Goal: Task Accomplishment & Management: Use online tool/utility

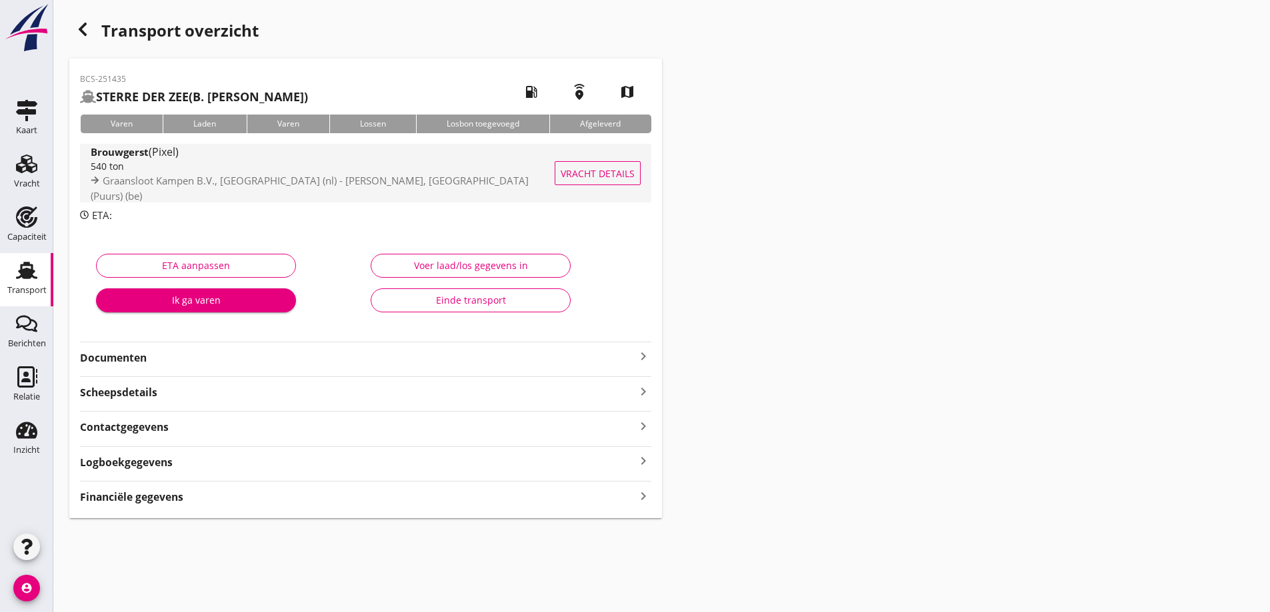
click at [612, 173] on span "Vracht details" at bounding box center [598, 174] width 74 height 14
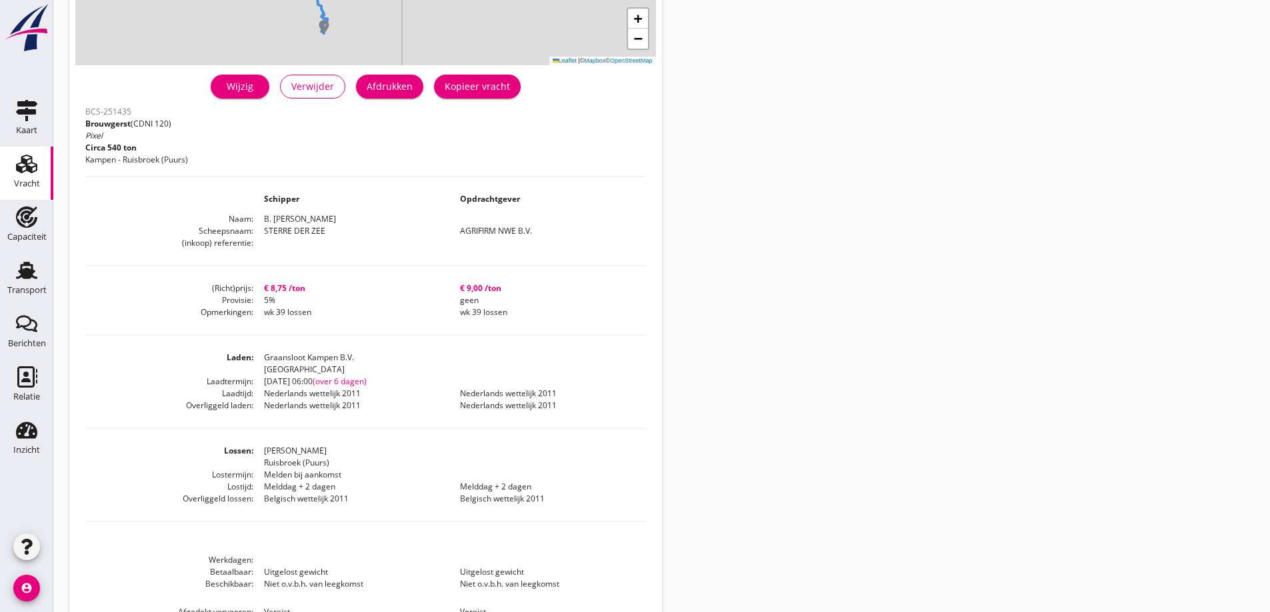
scroll to position [267, 0]
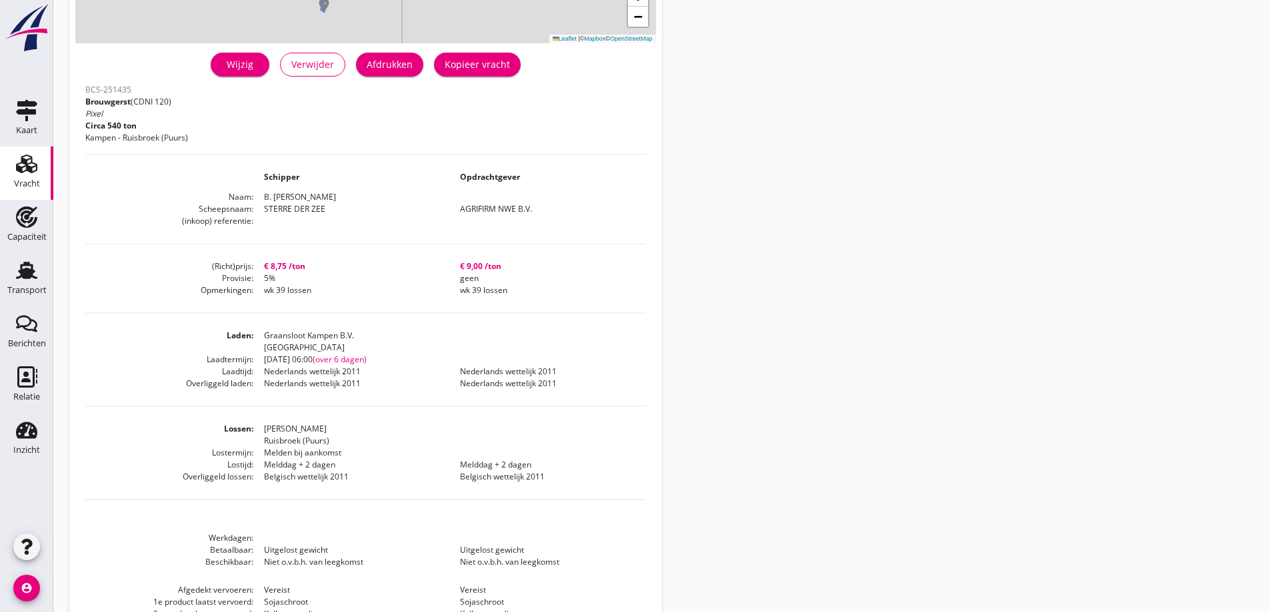
click at [392, 78] on div "Wijzig Verwijder Afdrukken Kopieer vracht" at bounding box center [365, 65] width 561 height 32
drag, startPoint x: 399, startPoint y: 57, endPoint x: 942, endPoint y: 517, distance: 711.3
click at [399, 58] on div "Afdrukken" at bounding box center [390, 64] width 46 height 14
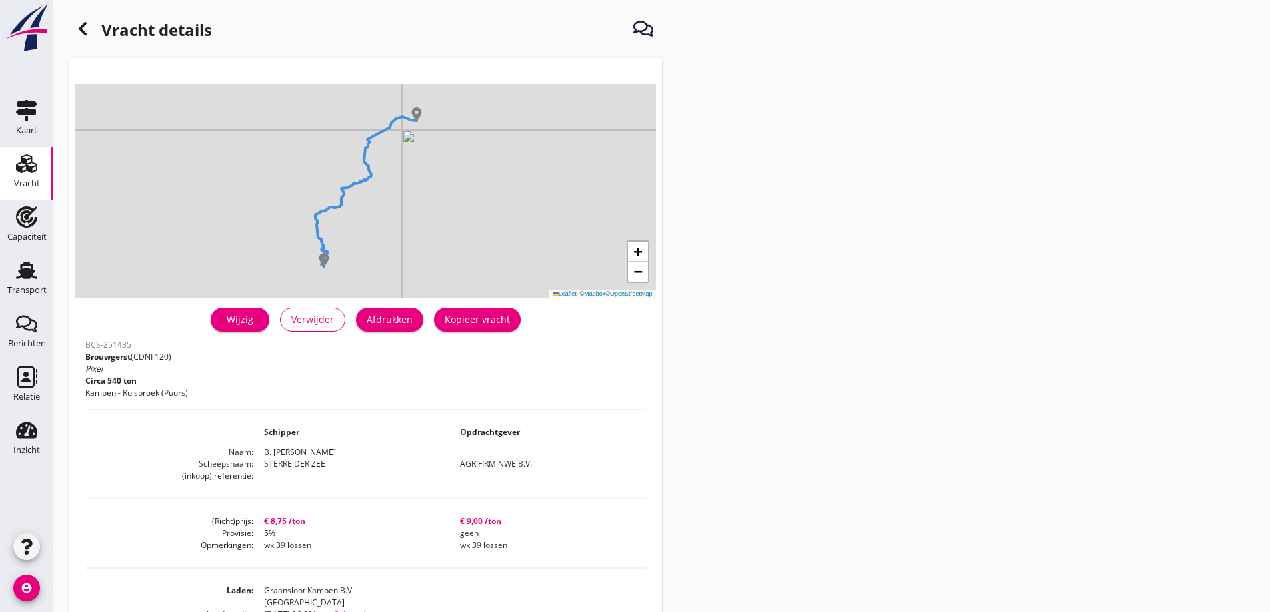
scroll to position [0, 0]
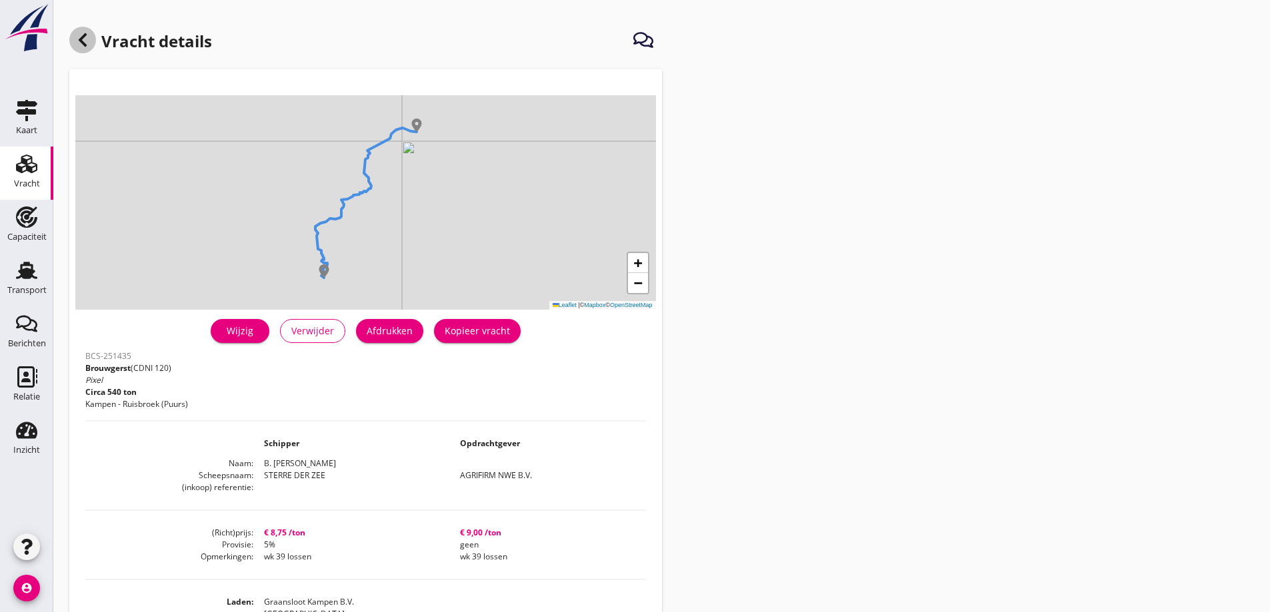
click at [93, 39] on div at bounding box center [82, 40] width 27 height 27
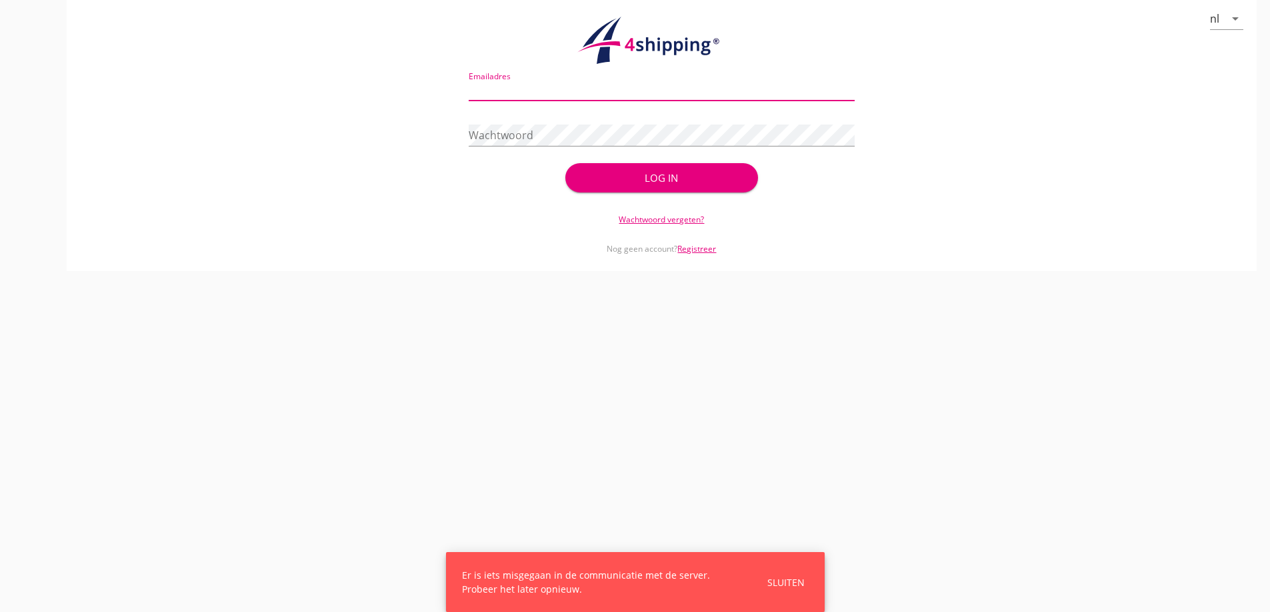
click at [539, 93] on input "Emailadres" at bounding box center [662, 89] width 386 height 21
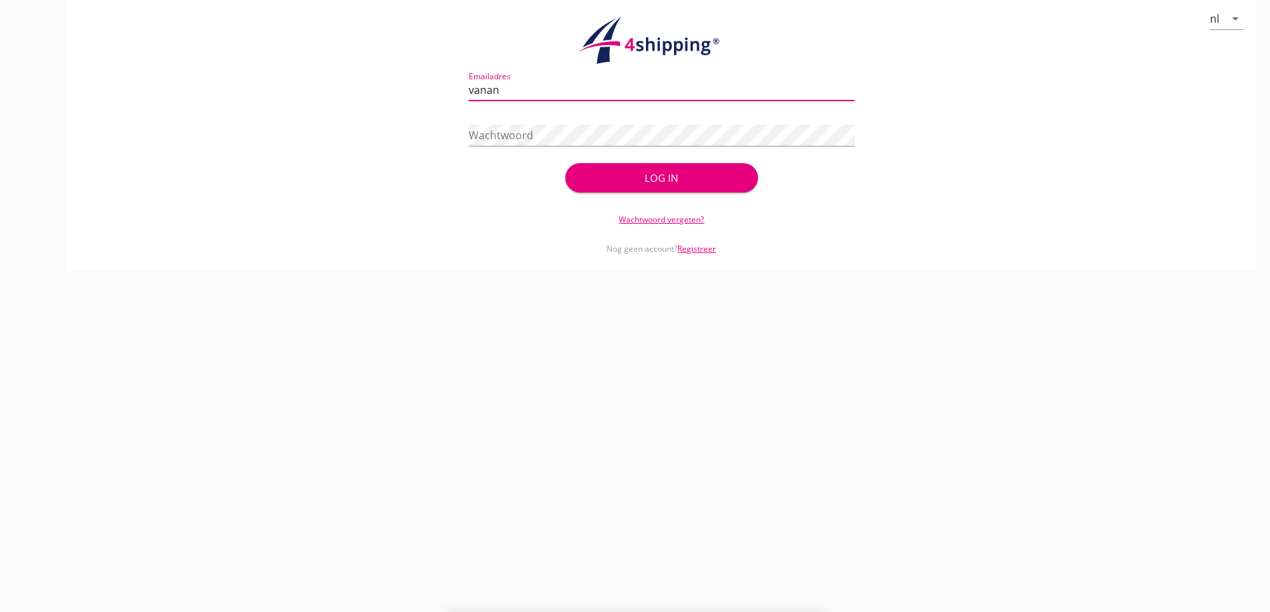
type input "vanandel@stoffersbevrachtingen.nl"
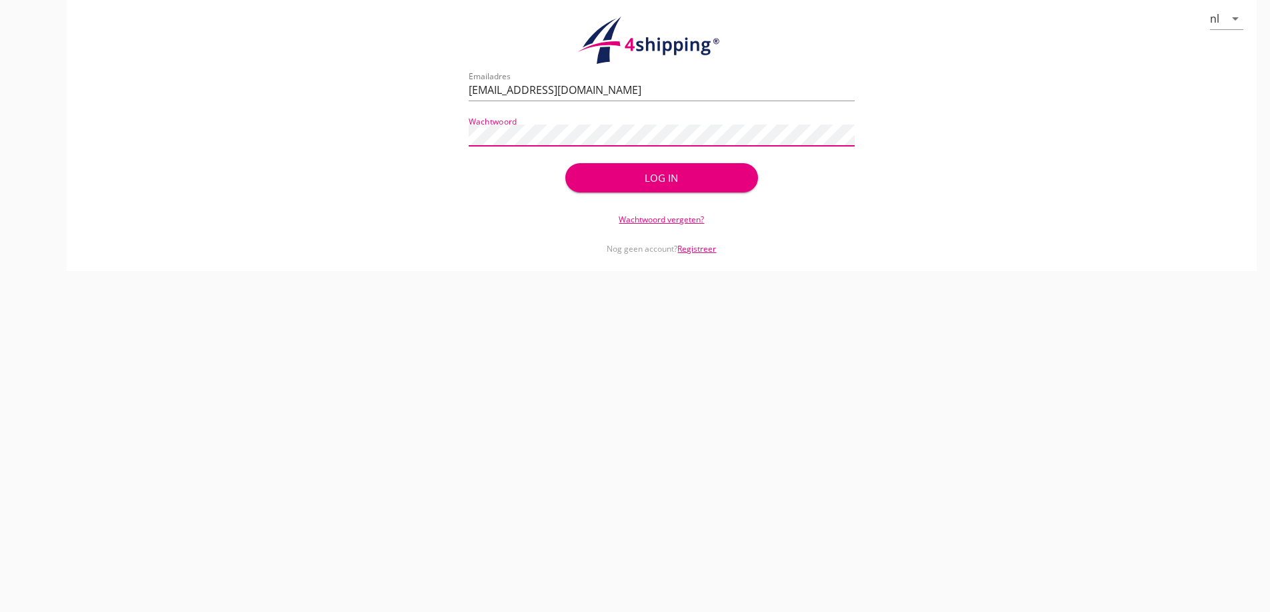
click at [565, 163] on button "Log in" at bounding box center [661, 177] width 193 height 29
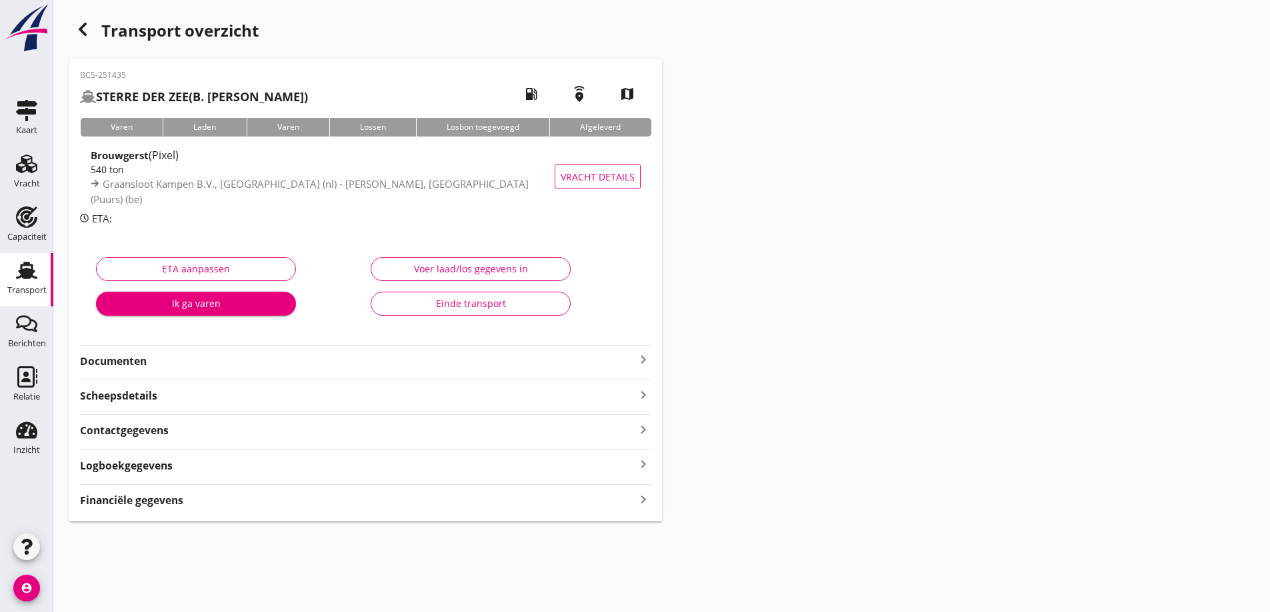
click at [211, 360] on strong "Documenten" at bounding box center [357, 361] width 555 height 15
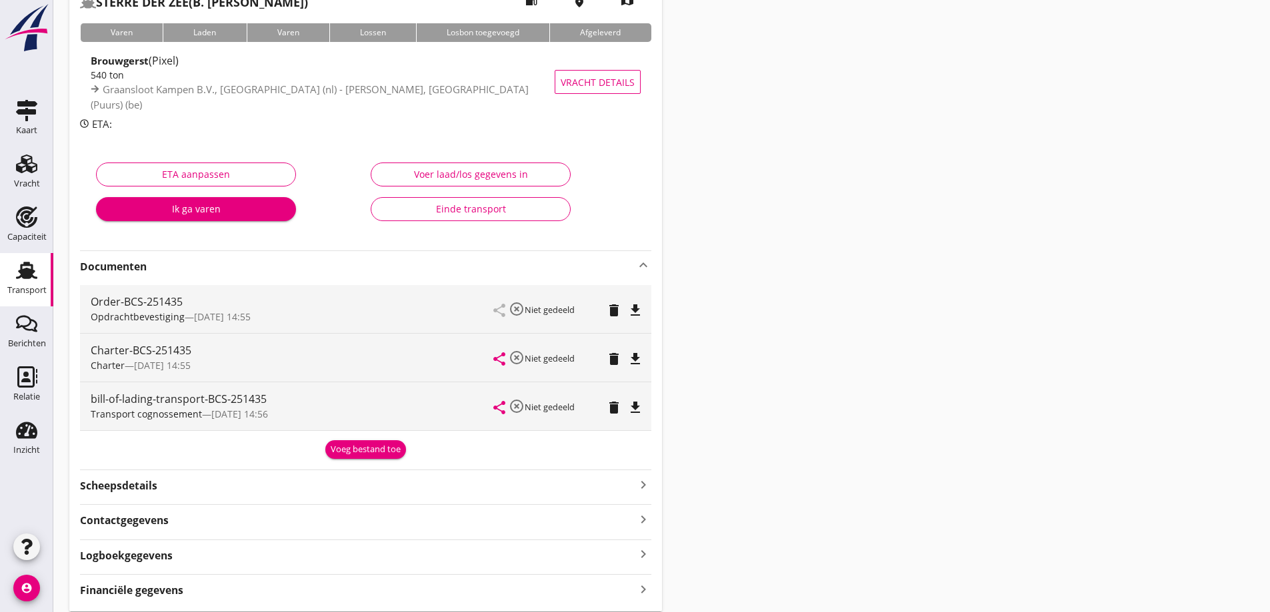
scroll to position [133, 0]
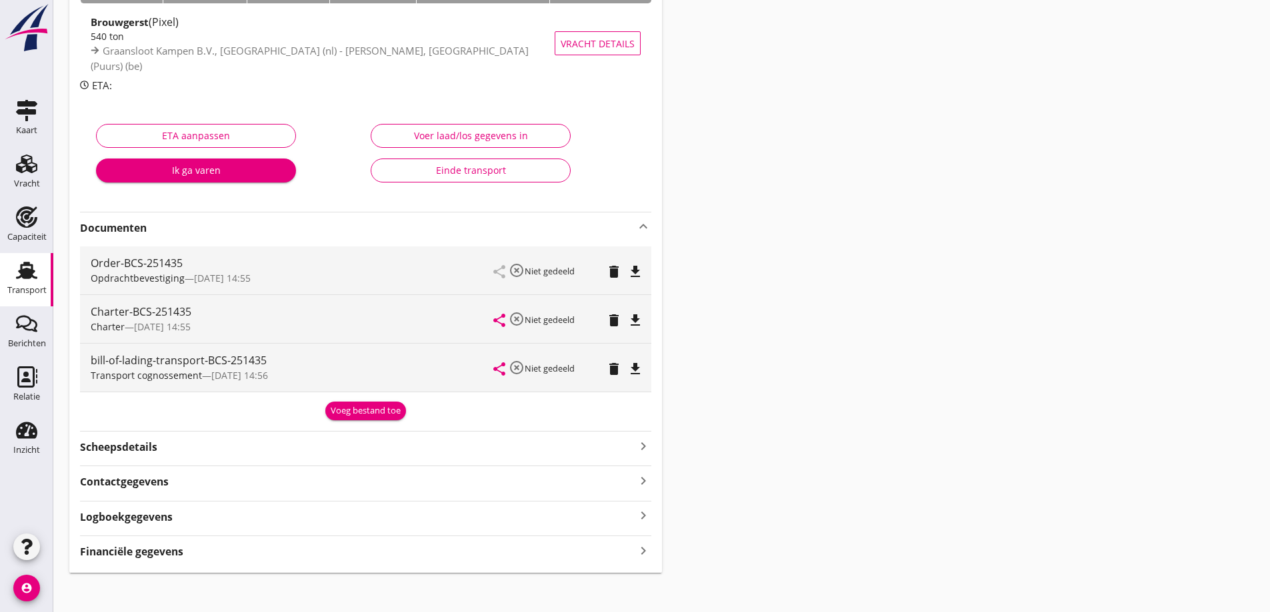
click at [636, 270] on icon "file_download" at bounding box center [635, 272] width 16 height 16
drag, startPoint x: 636, startPoint y: 316, endPoint x: 638, endPoint y: 326, distance: 10.1
click at [638, 318] on icon "file_download" at bounding box center [635, 321] width 16 height 16
click at [31, 265] on use at bounding box center [26, 270] width 21 height 17
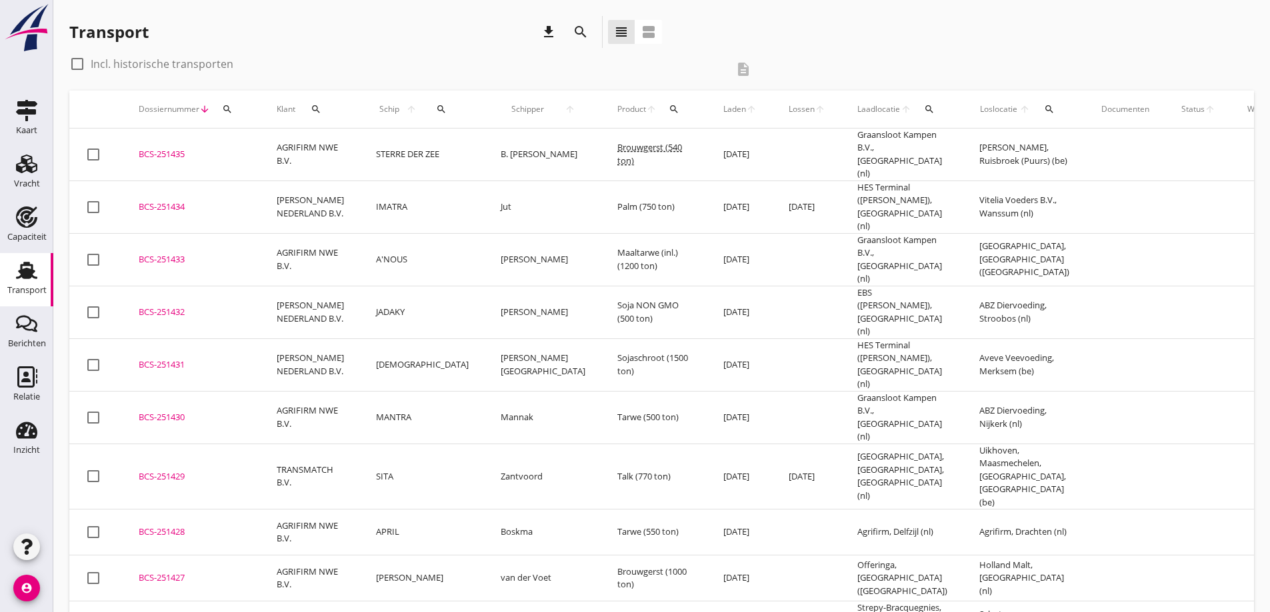
click at [252, 510] on td "BCS-251428 upload_file Drop hier uw bestand om het aan het dossier toe te voegen" at bounding box center [192, 533] width 138 height 46
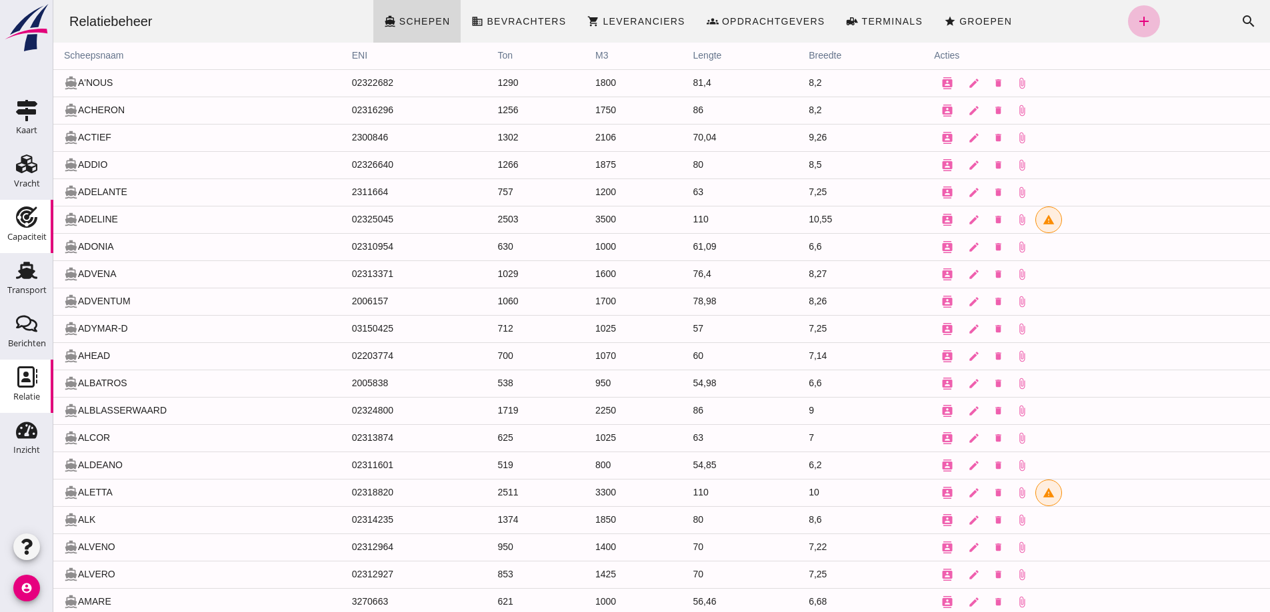
click at [25, 222] on use at bounding box center [26, 217] width 21 height 21
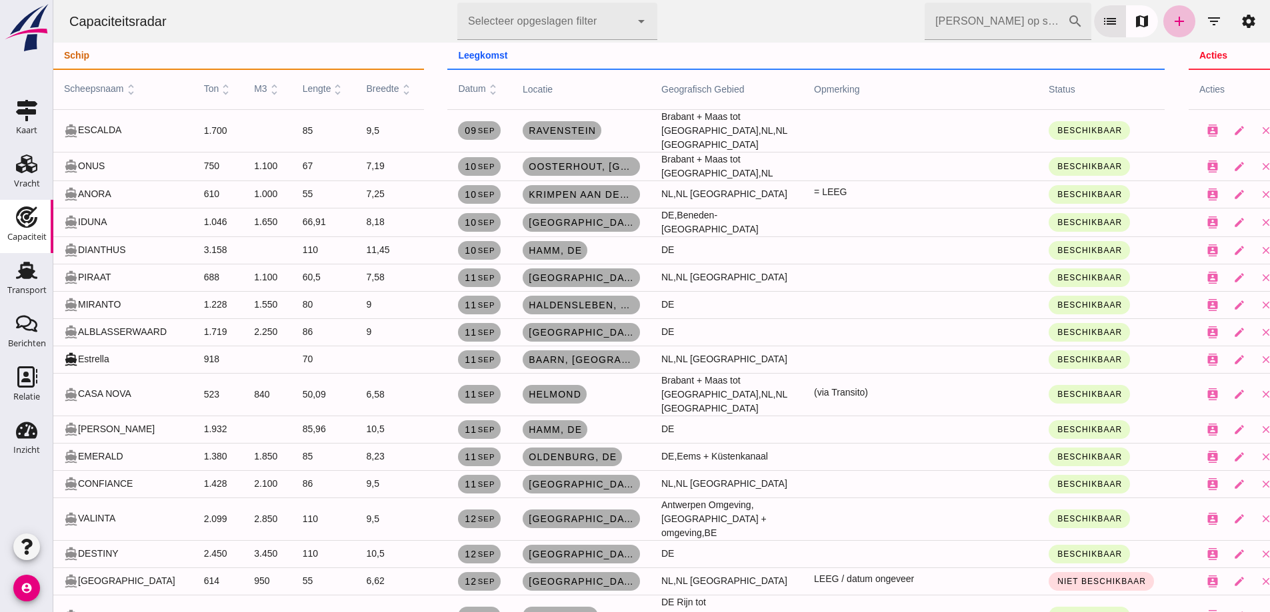
click at [954, 17] on input "Zoek op scheepsnaam" at bounding box center [995, 21] width 143 height 37
click at [1163, 10] on link "add" at bounding box center [1179, 21] width 32 height 32
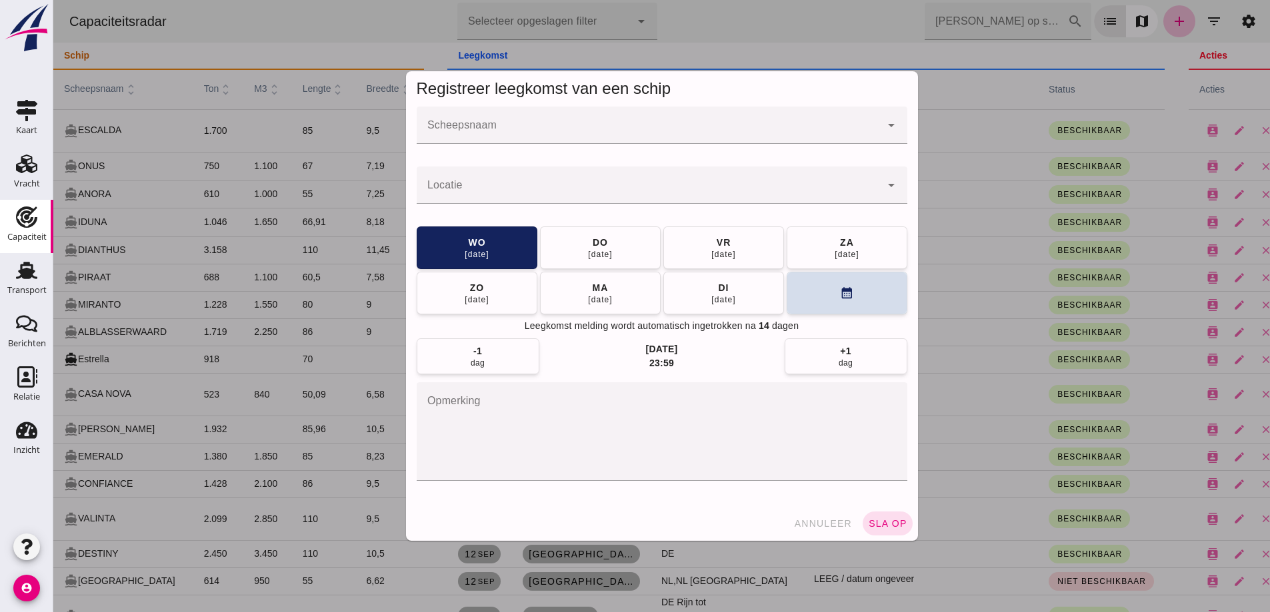
click at [600, 128] on input "Scheepsnaam" at bounding box center [649, 132] width 464 height 16
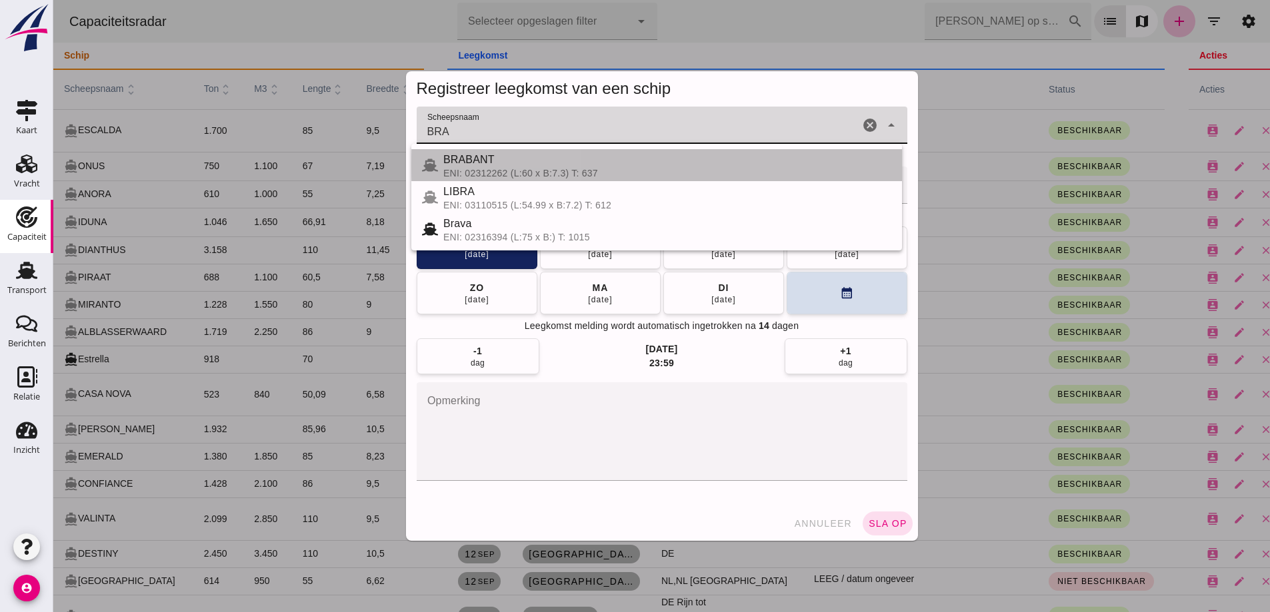
click at [488, 169] on div "ENI: 02312262 (L:60 x B:7.3) T: 637" at bounding box center [667, 173] width 448 height 11
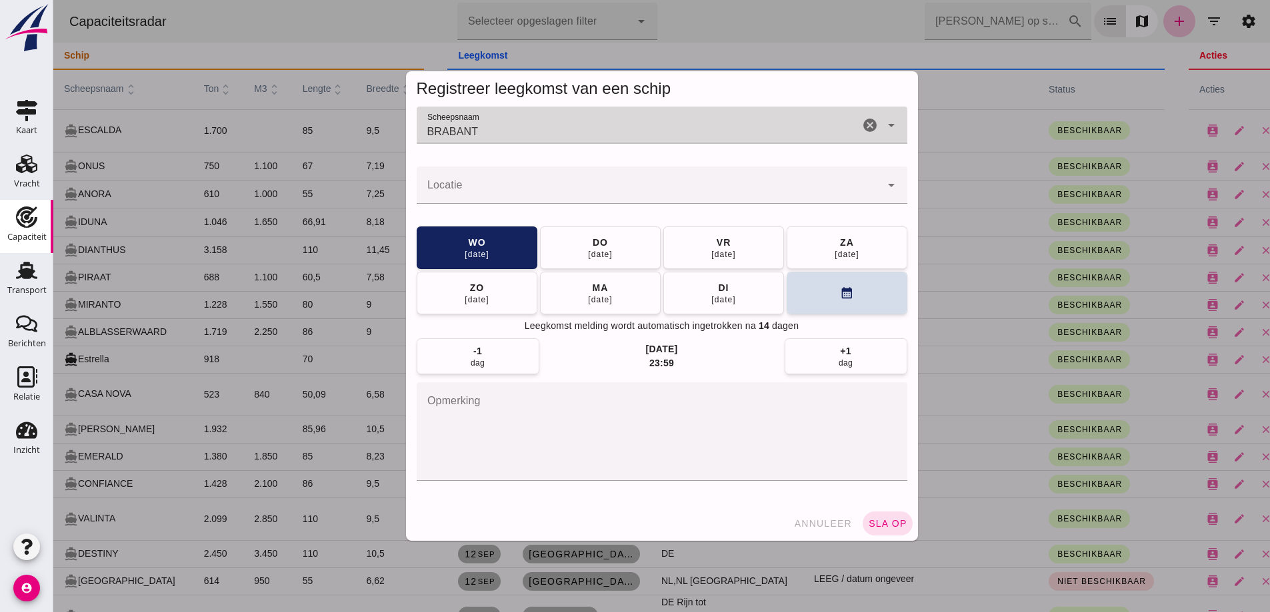
type input "BRABANT"
click at [523, 185] on input "Locatie" at bounding box center [649, 192] width 464 height 16
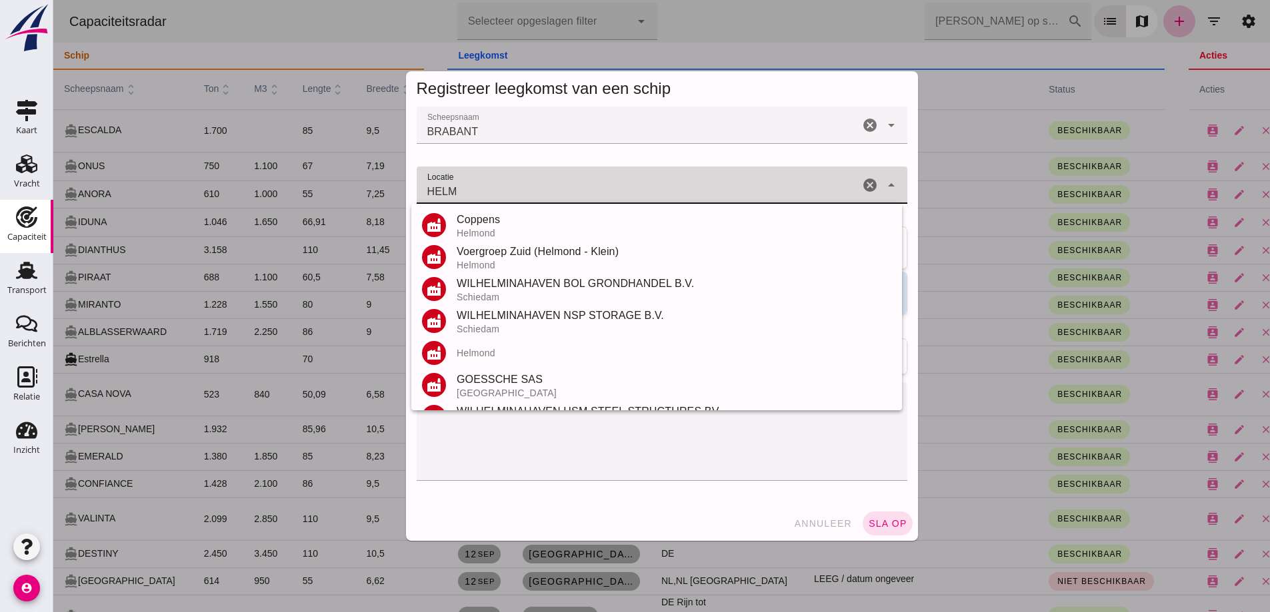
click at [497, 285] on div "WILHELMINAHAVEN BOL GRONDHANDEL B.V." at bounding box center [674, 284] width 435 height 16
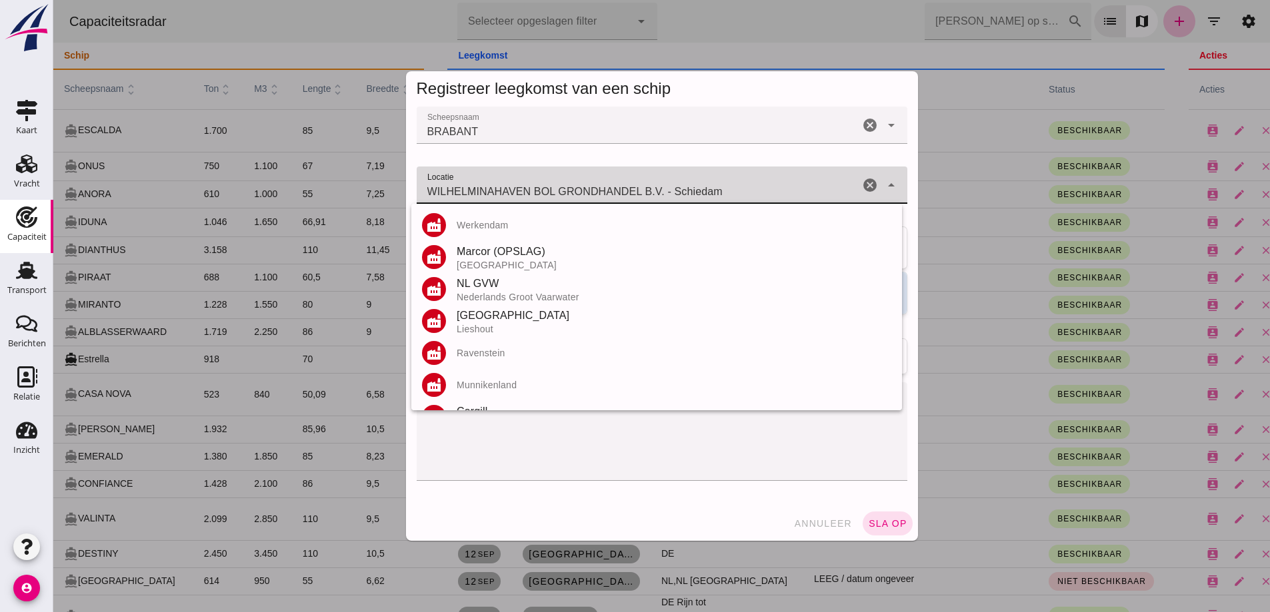
drag, startPoint x: 745, startPoint y: 195, endPoint x: 311, endPoint y: 175, distance: 435.0
click at [311, 175] on div "Registreer leegkomst van een schip Scheepsnaam Scheepsnaam BRABANT BRABANT canc…" at bounding box center [661, 306] width 1216 height 612
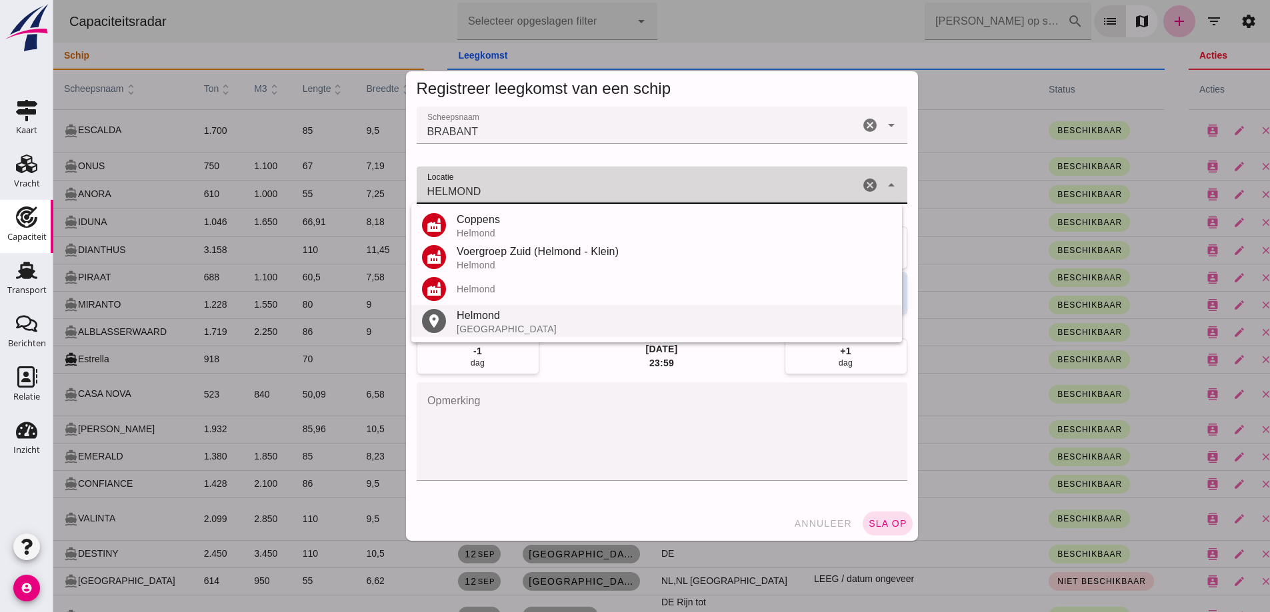
click at [466, 323] on div "Helmond" at bounding box center [674, 316] width 435 height 16
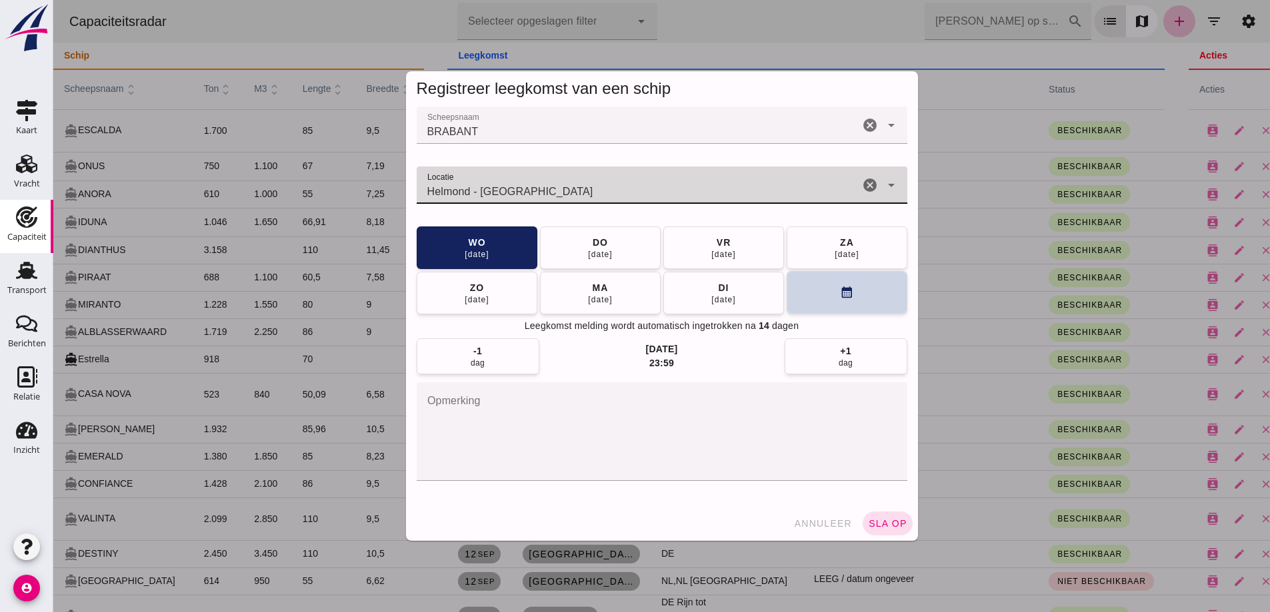
type input "Helmond - Noord-Brabant"
click at [831, 307] on button "calendar_month" at bounding box center [846, 292] width 121 height 43
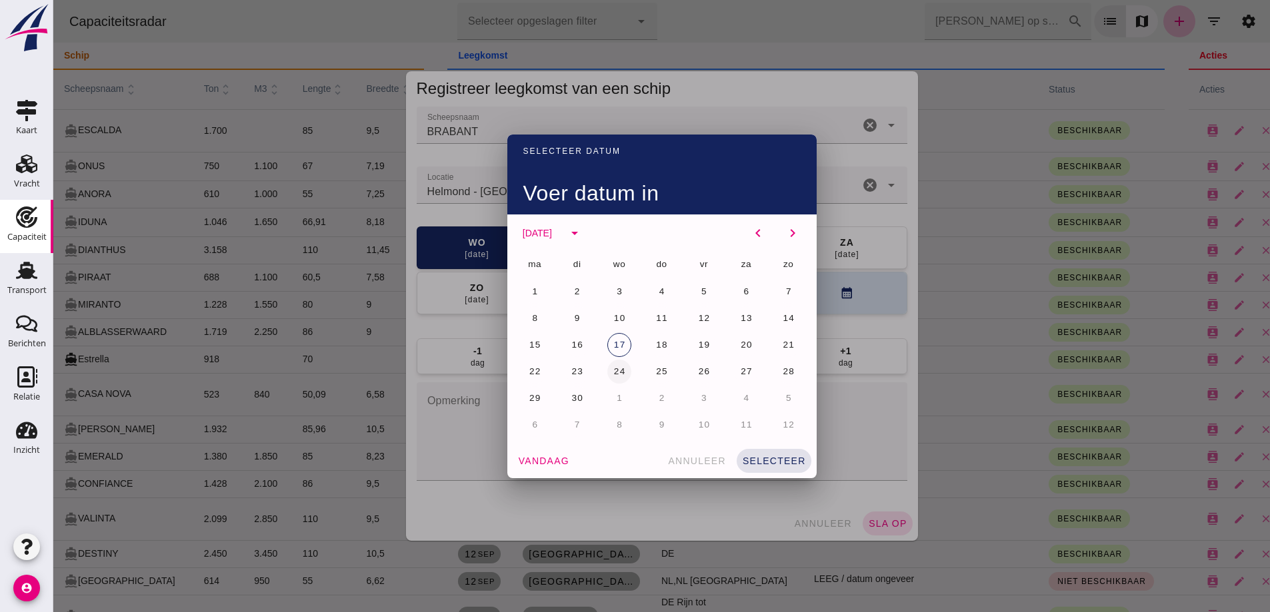
click at [618, 367] on span "24" at bounding box center [619, 372] width 13 height 10
click at [778, 463] on span "selecteer" at bounding box center [774, 461] width 64 height 11
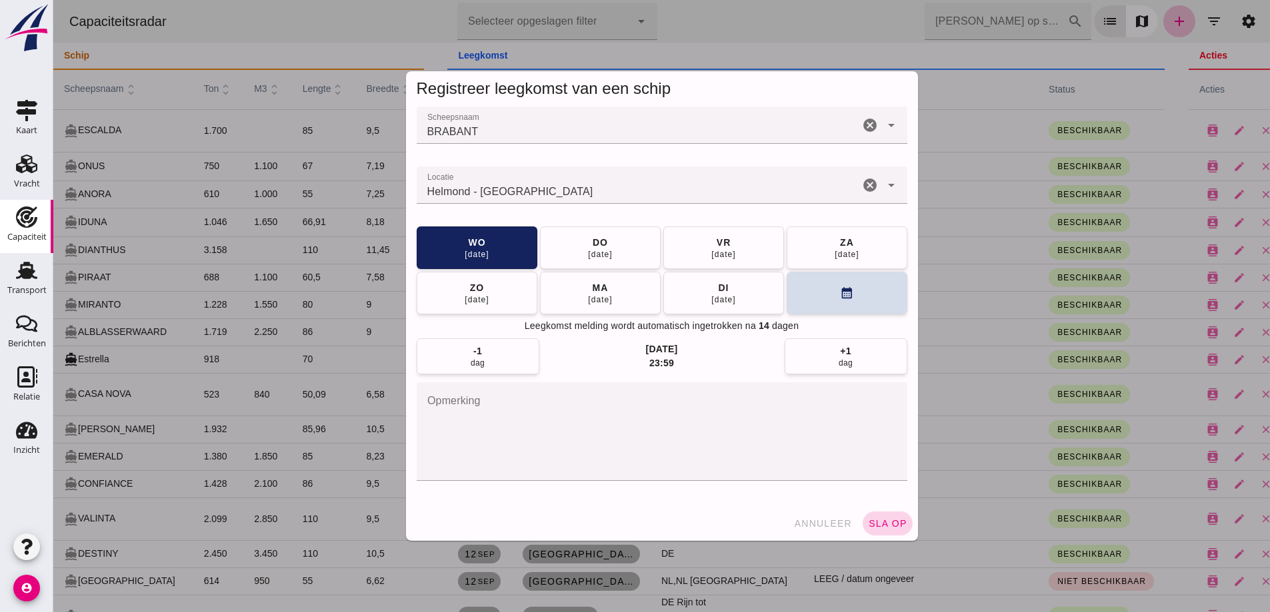
click at [895, 524] on span "sla op" at bounding box center [887, 524] width 39 height 11
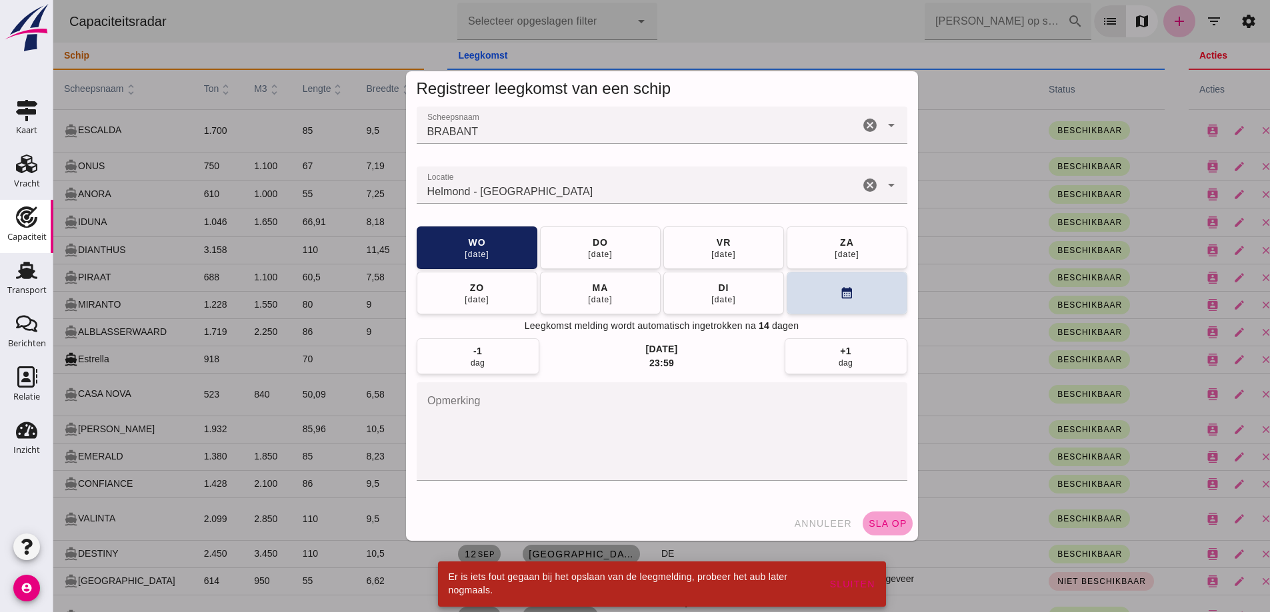
click at [880, 519] on span "sla op" at bounding box center [887, 524] width 39 height 11
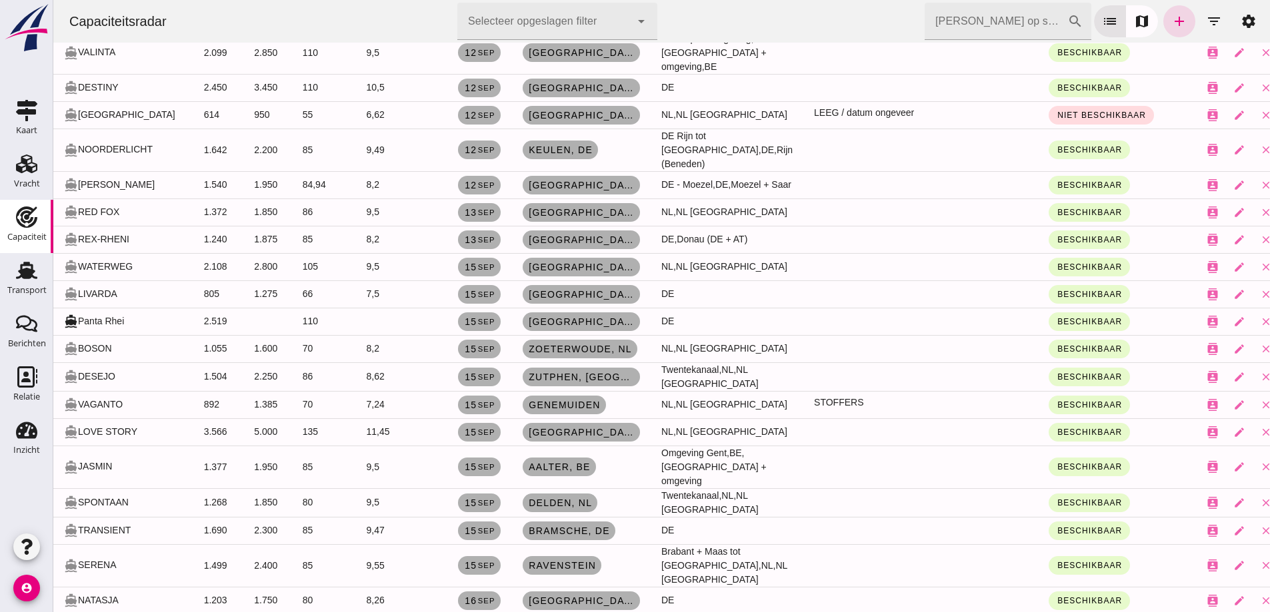
scroll to position [533, 0]
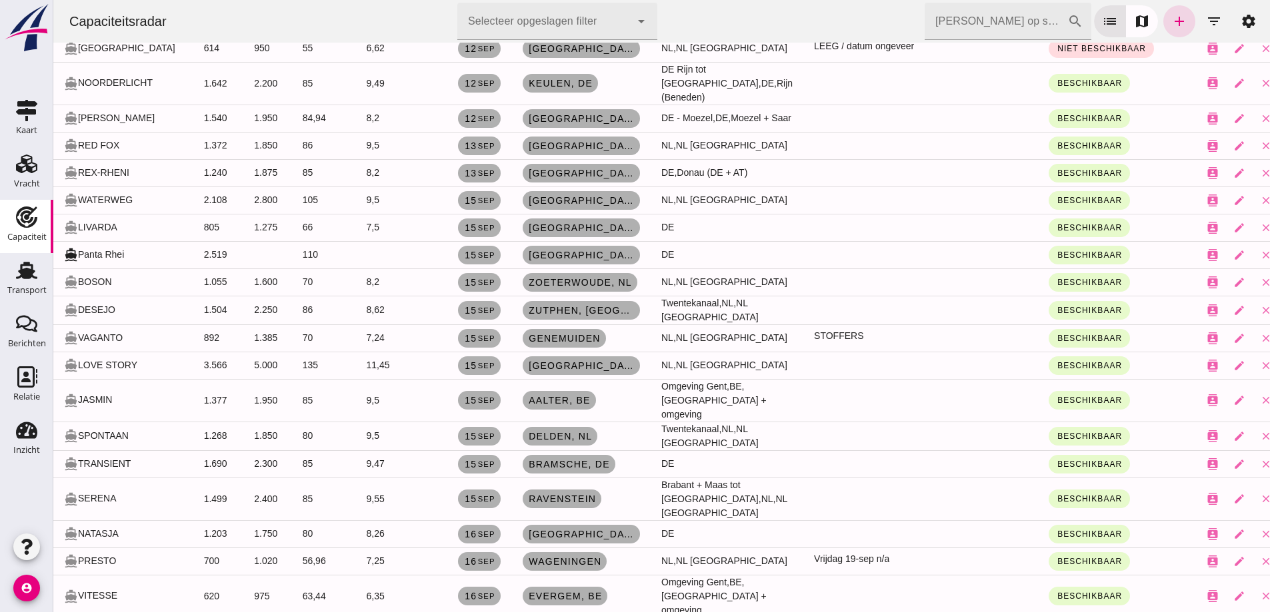
click at [292, 187] on td "105" at bounding box center [324, 200] width 64 height 27
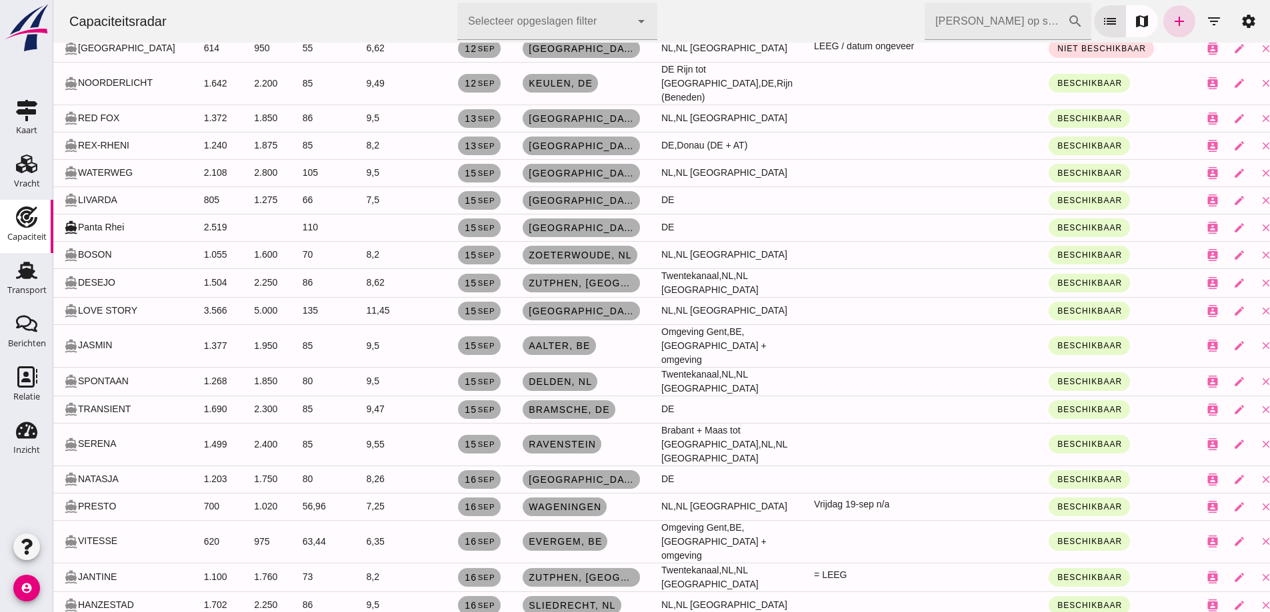
scroll to position [506, 0]
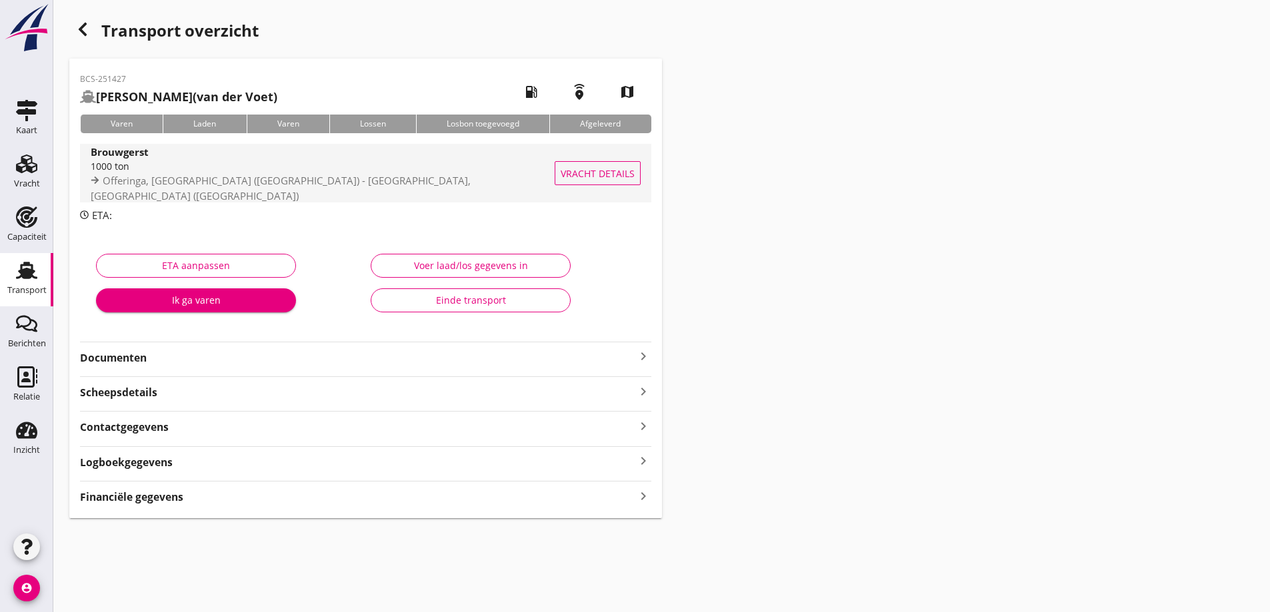
click at [588, 159] on div "Vracht details" at bounding box center [605, 173] width 70 height 59
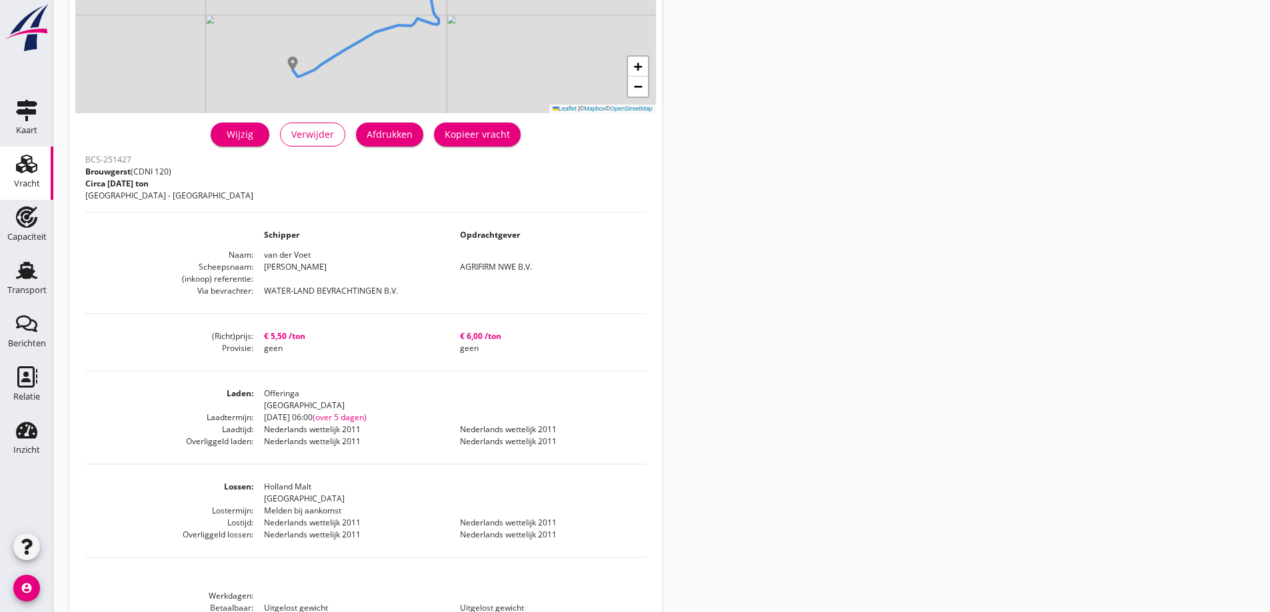
scroll to position [200, 0]
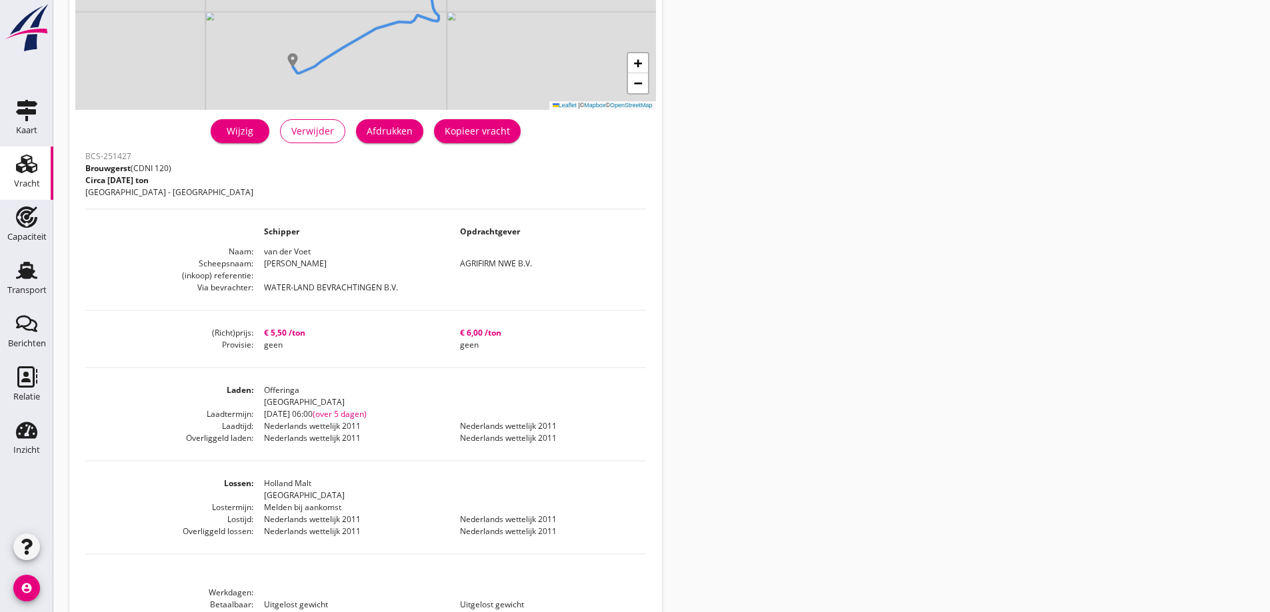
click at [341, 329] on dd "€ 5,50 /ton" at bounding box center [351, 333] width 196 height 12
drag, startPoint x: 480, startPoint y: 351, endPoint x: 256, endPoint y: 333, distance: 224.7
click at [256, 333] on dl "(Richt)prijs € 5,50 /ton € 6,00 /ton Provisie geen geen" at bounding box center [365, 339] width 561 height 24
click at [281, 351] on dd "geen" at bounding box center [351, 345] width 196 height 12
